Goal: Information Seeking & Learning: Learn about a topic

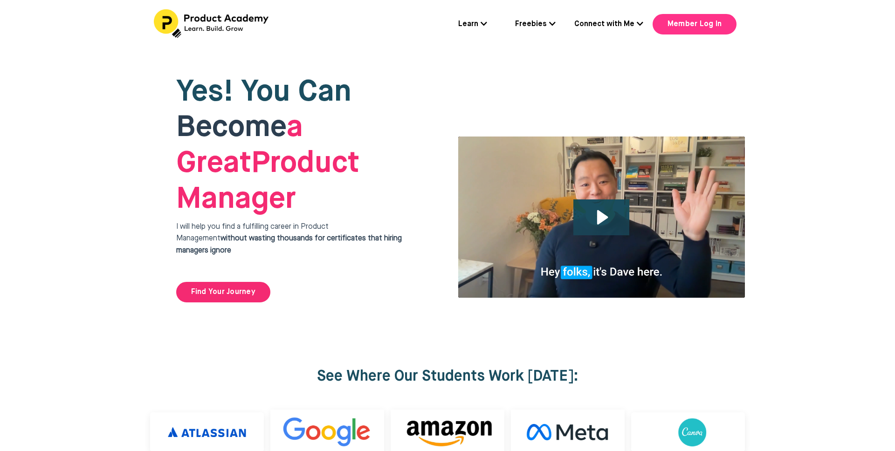
click at [707, 29] on link "Member Log In" at bounding box center [695, 24] width 84 height 21
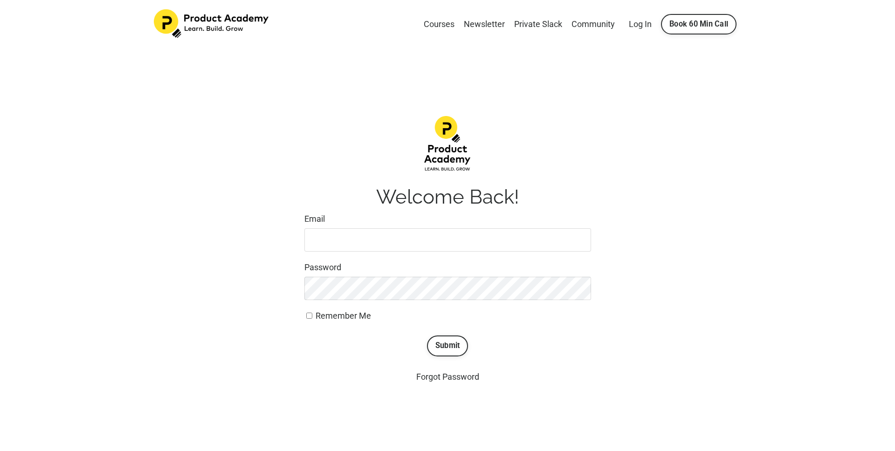
click at [419, 241] on input "Email" at bounding box center [447, 239] width 287 height 23
type input "[EMAIL_ADDRESS][DOMAIN_NAME]"
click at [427, 335] on button "Submit" at bounding box center [447, 345] width 41 height 21
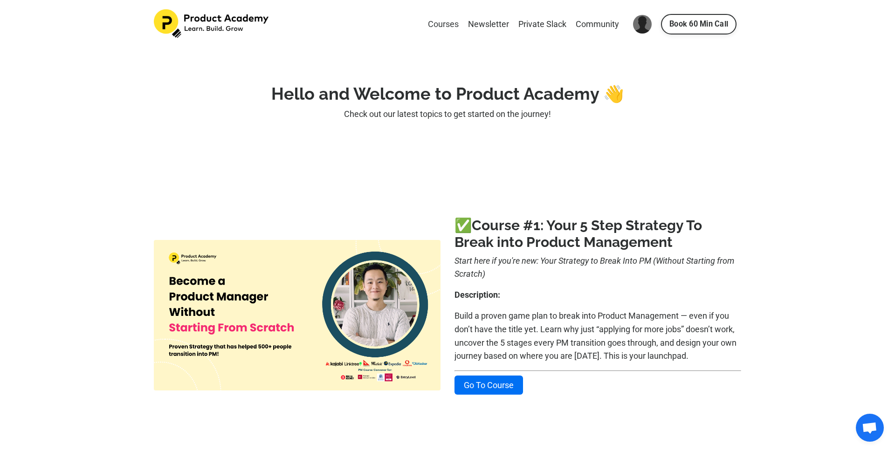
click at [447, 24] on link "Courses" at bounding box center [443, 25] width 31 height 14
click at [639, 23] on img at bounding box center [642, 24] width 19 height 19
click at [652, 47] on link "My Library" at bounding box center [670, 53] width 93 height 23
click at [640, 22] on img at bounding box center [642, 24] width 19 height 19
click at [653, 79] on link "Settings" at bounding box center [670, 76] width 93 height 23
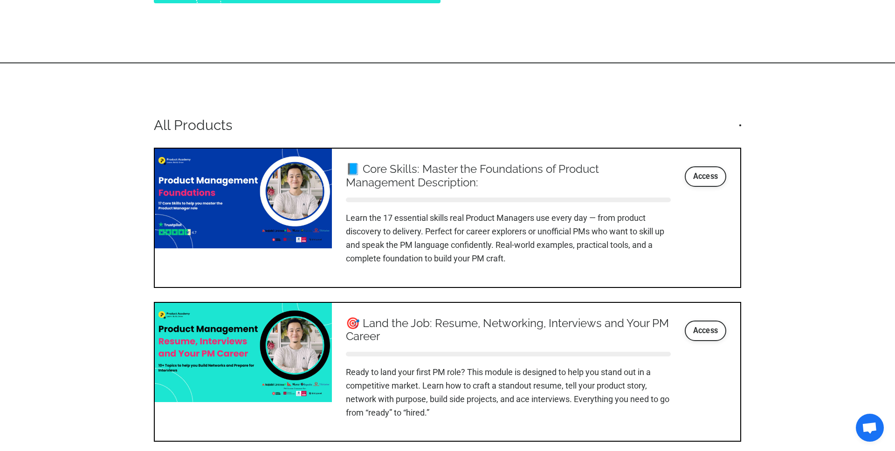
scroll to position [946, 0]
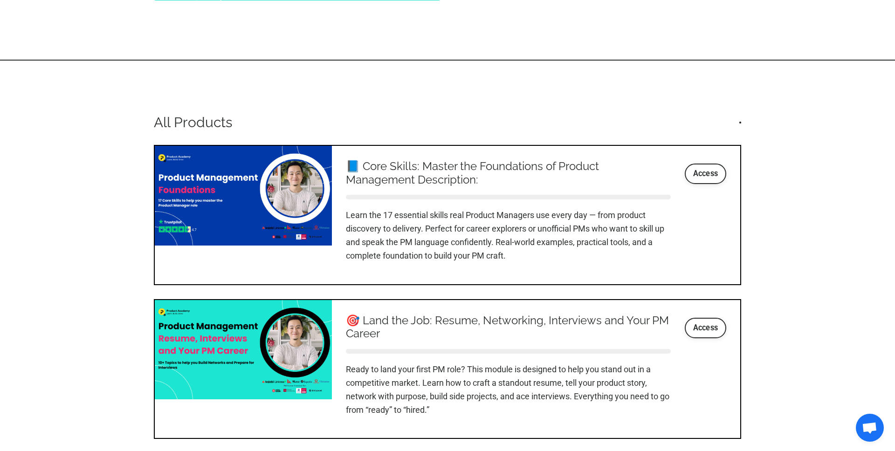
click at [566, 218] on p "Learn the 17 essential skills real Product Managers use every day — from produc…" at bounding box center [508, 236] width 325 height 54
click at [694, 172] on link "Access" at bounding box center [706, 174] width 42 height 21
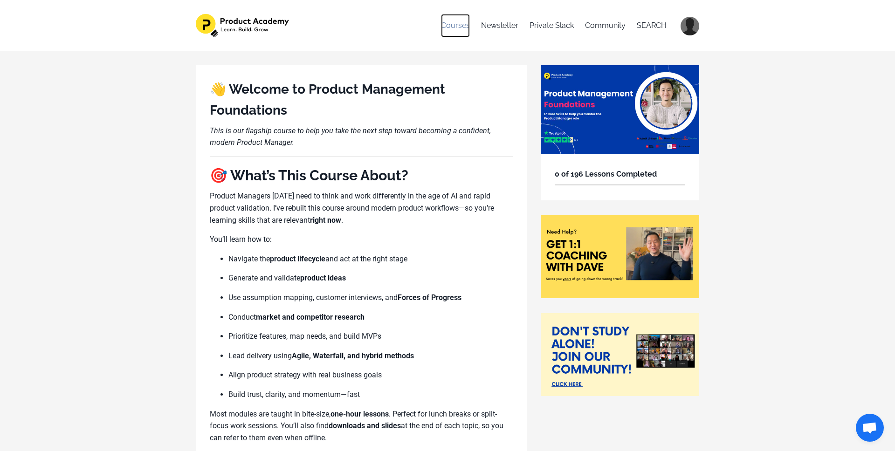
click at [452, 25] on link "Courses" at bounding box center [455, 25] width 29 height 23
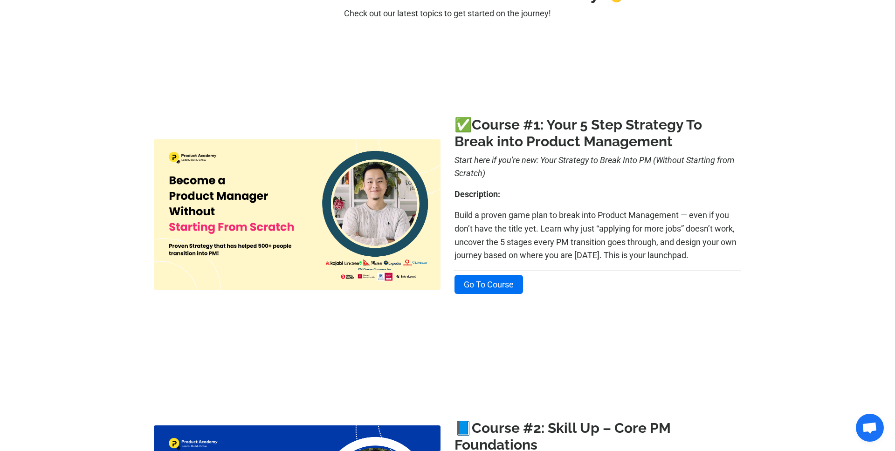
scroll to position [99, 0]
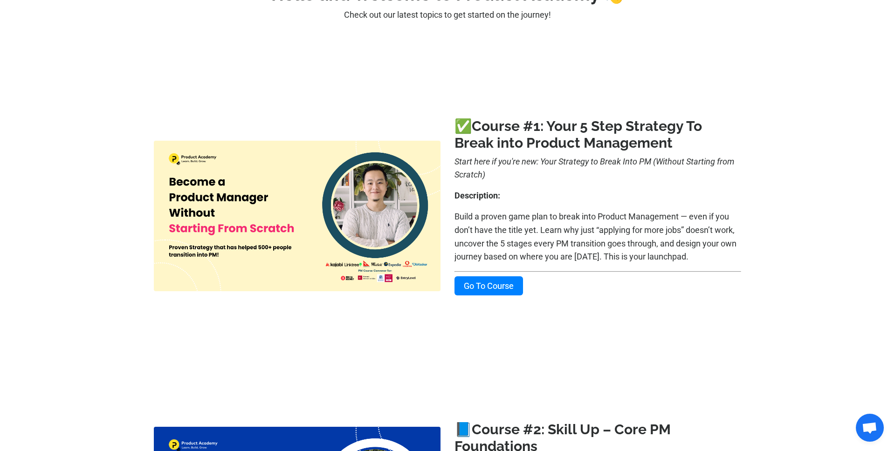
click at [495, 293] on link "Go To Course" at bounding box center [488, 285] width 69 height 19
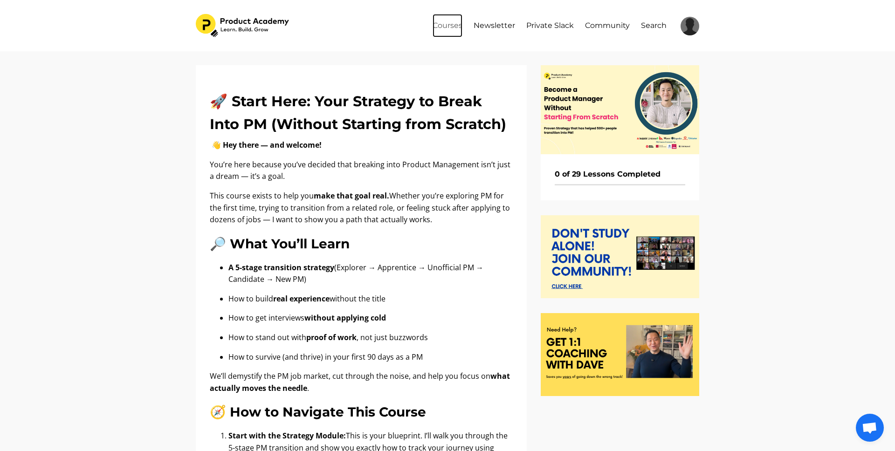
click at [456, 26] on link "Courses" at bounding box center [448, 25] width 30 height 23
